Goal: Navigation & Orientation: Find specific page/section

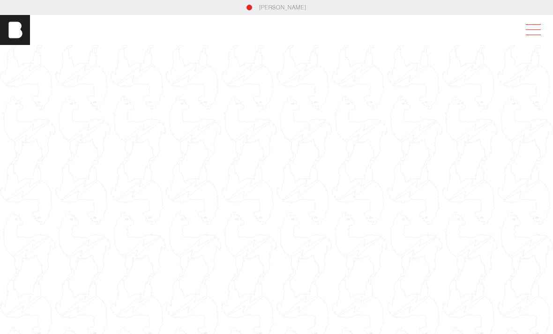
click at [531, 30] on span at bounding box center [532, 30] width 22 height 17
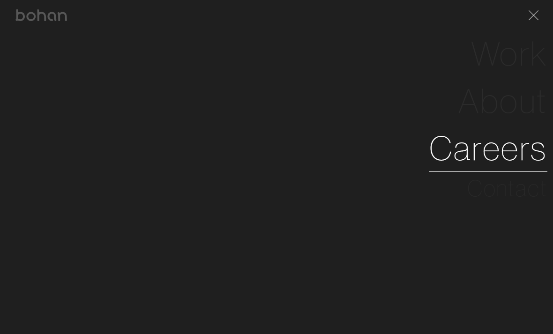
click at [468, 150] on link "Careers" at bounding box center [488, 148] width 118 height 47
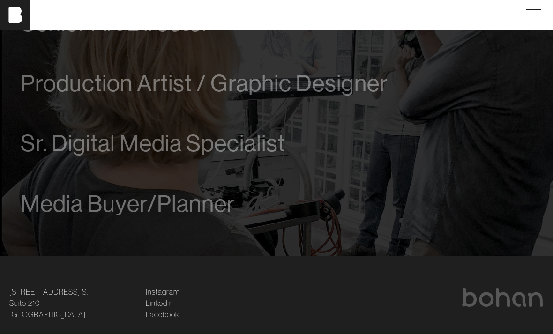
scroll to position [648, 0]
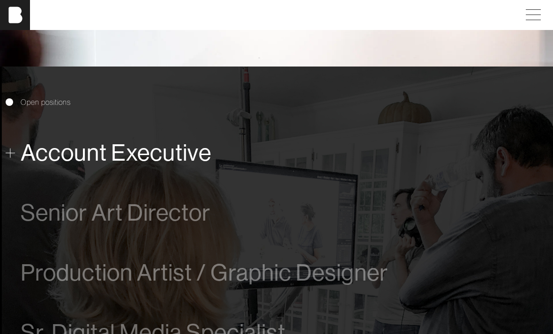
click at [159, 142] on span "Account Executive" at bounding box center [116, 153] width 191 height 26
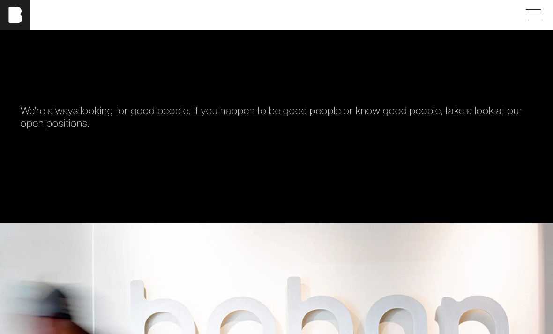
scroll to position [0, 0]
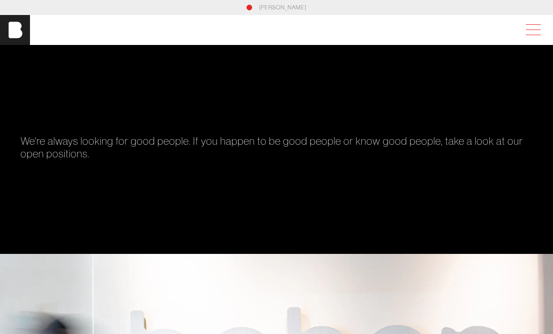
click at [532, 26] on span at bounding box center [532, 30] width 22 height 17
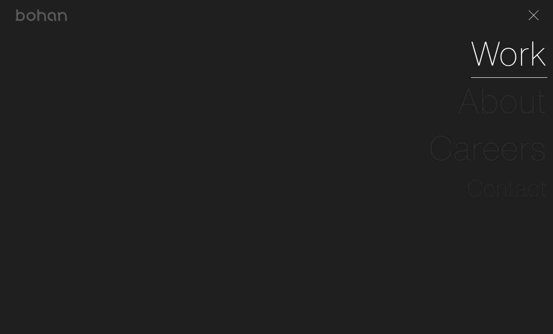
click at [487, 54] on link "Work" at bounding box center [509, 53] width 76 height 47
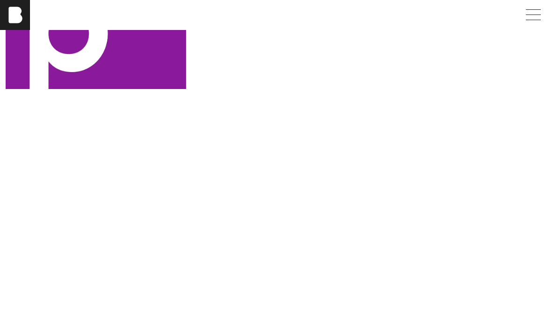
scroll to position [245, 0]
